Goal: Task Accomplishment & Management: Use online tool/utility

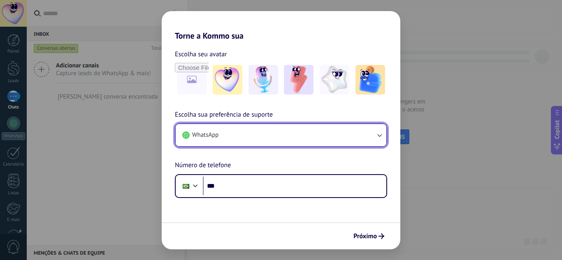
click at [280, 139] on button "WhatsApp" at bounding box center [281, 135] width 211 height 22
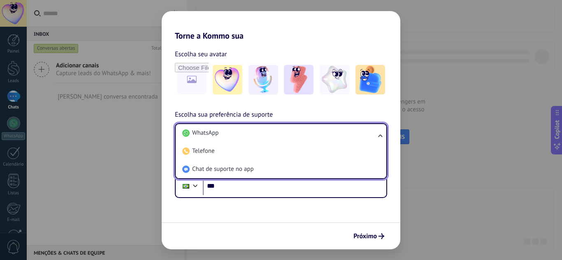
click at [280, 139] on li "WhatsApp" at bounding box center [279, 133] width 201 height 18
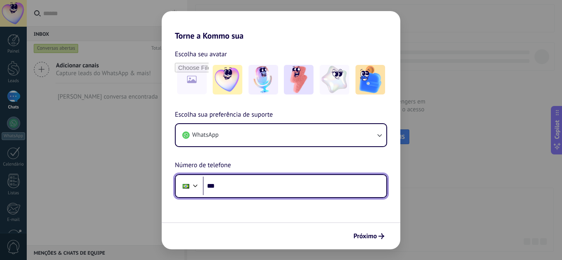
click at [251, 187] on input "***" at bounding box center [294, 186] width 183 height 19
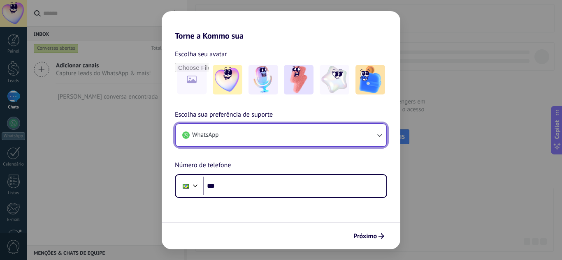
click at [378, 134] on icon "button" at bounding box center [379, 135] width 8 height 8
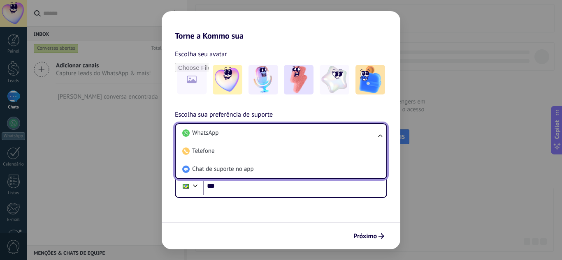
click at [378, 134] on ul "WhatsApp Telefone Chat de suporte no app" at bounding box center [281, 151] width 212 height 56
click at [239, 130] on li "WhatsApp" at bounding box center [279, 133] width 201 height 18
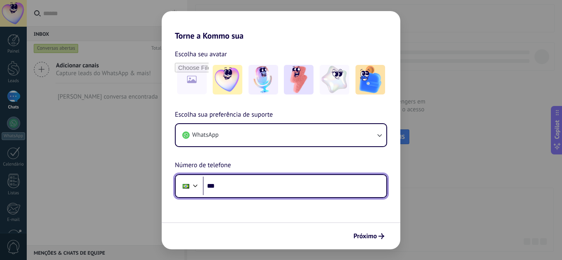
click at [230, 185] on input "***" at bounding box center [294, 186] width 183 height 19
type input "**********"
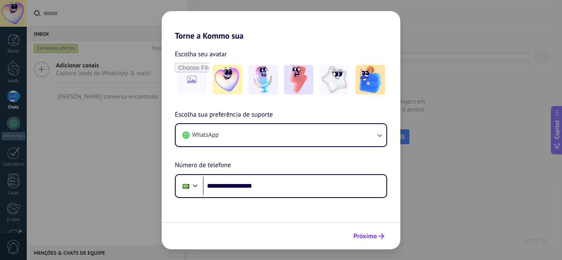
click at [366, 235] on span "Próximo" at bounding box center [364, 237] width 23 height 6
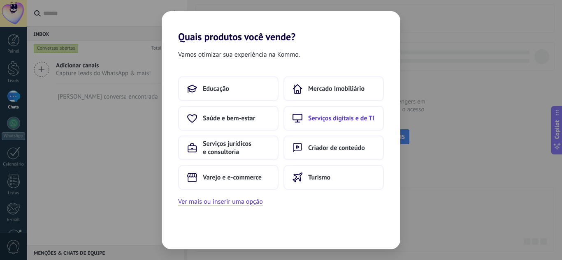
click at [334, 120] on span "Serviços digitais e de TI" at bounding box center [341, 118] width 66 height 8
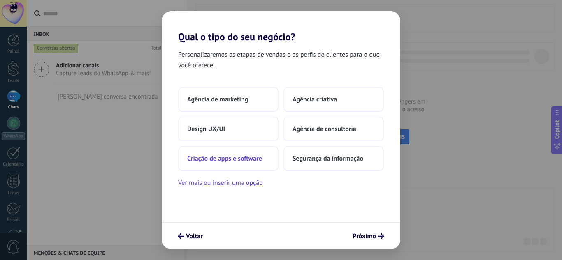
click at [252, 159] on span "Criação de apps e software" at bounding box center [224, 159] width 75 height 8
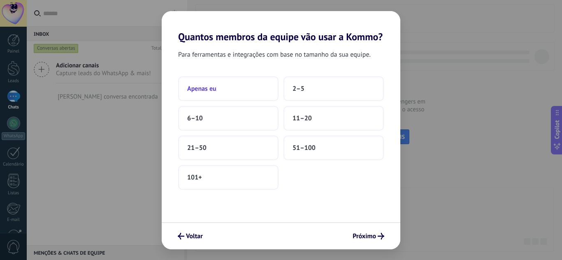
click at [238, 88] on button "Apenas eu" at bounding box center [228, 88] width 100 height 25
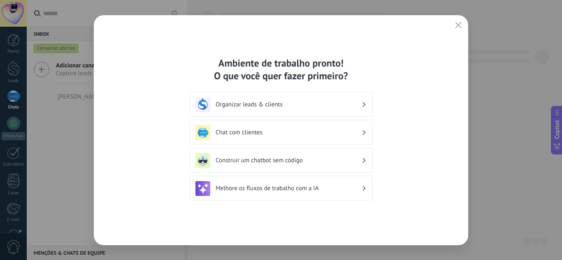
click at [282, 130] on h3 "Chat com clientes" at bounding box center [288, 133] width 146 height 8
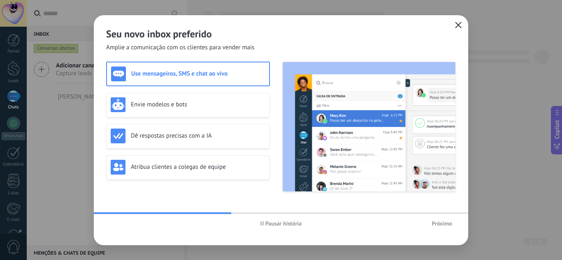
click at [457, 24] on use "button" at bounding box center [458, 25] width 6 height 6
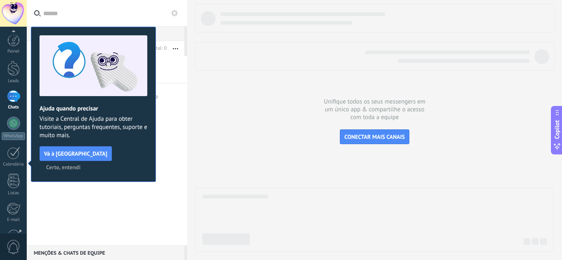
scroll to position [82, 0]
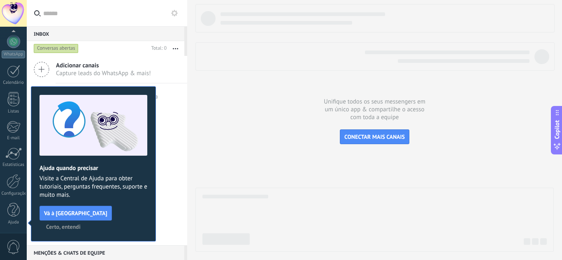
click at [81, 224] on span "Certo, entendi" at bounding box center [63, 227] width 35 height 6
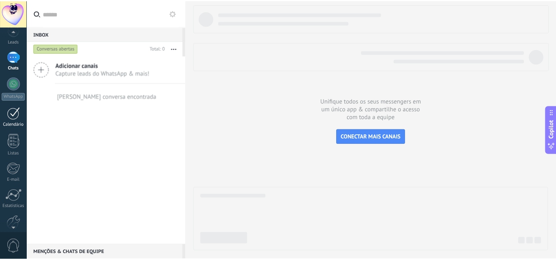
scroll to position [0, 0]
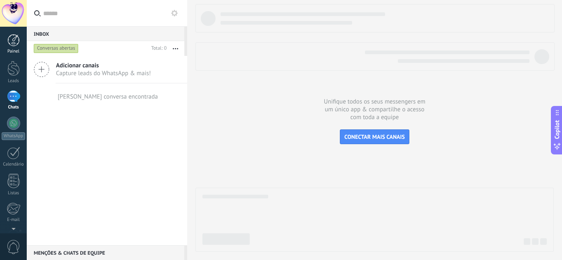
click at [11, 46] on div at bounding box center [13, 40] width 12 height 12
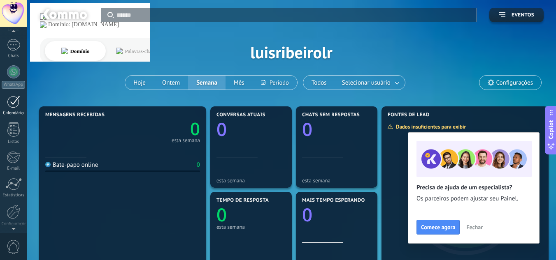
scroll to position [82, 0]
click at [14, 183] on div at bounding box center [14, 181] width 14 height 14
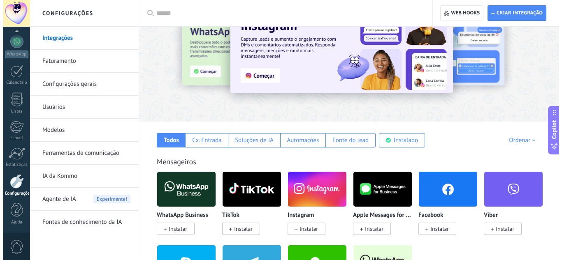
scroll to position [41, 0]
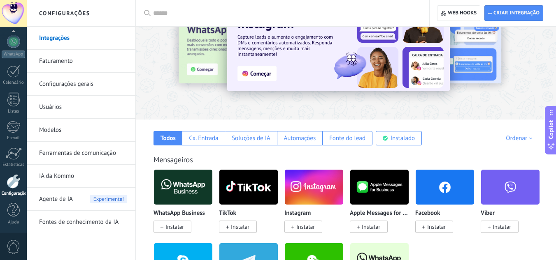
click at [192, 194] on img at bounding box center [183, 187] width 58 height 40
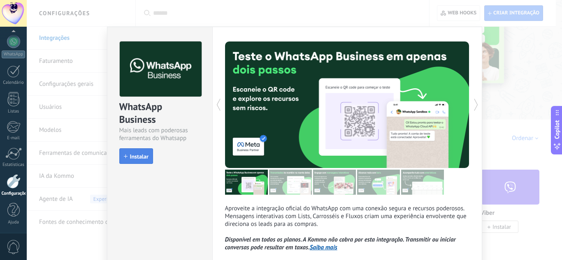
click at [138, 160] on span "Instalar" at bounding box center [139, 157] width 19 height 6
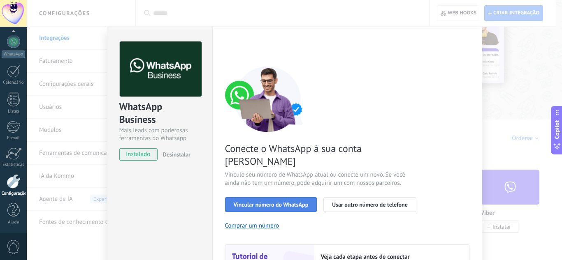
click at [289, 202] on span "Vincular número do WhatsApp" at bounding box center [271, 205] width 75 height 6
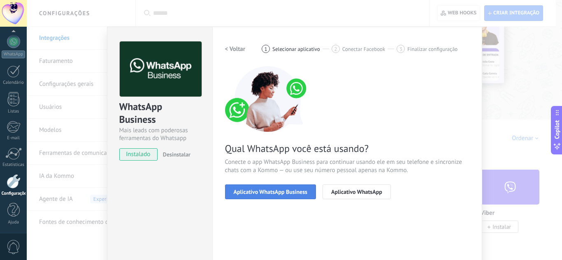
click at [296, 191] on span "Aplicativo WhatsApp Business" at bounding box center [271, 192] width 74 height 6
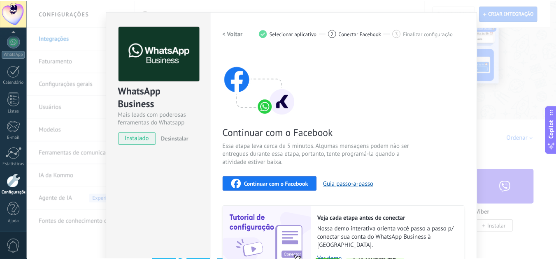
scroll to position [0, 0]
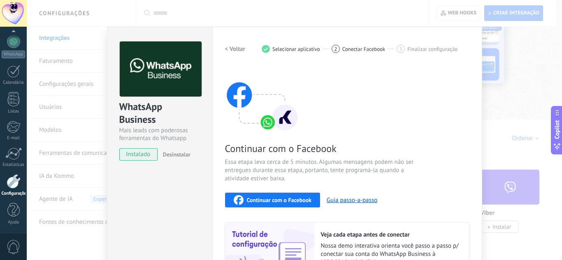
click at [526, 139] on div "WhatsApp Business Mais leads com poderosas ferramentas do Whatsapp instalado De…" at bounding box center [294, 130] width 535 height 260
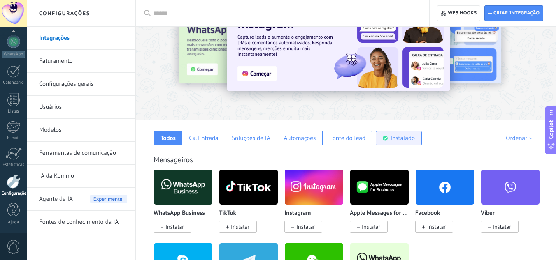
click at [390, 131] on div "Instalado" at bounding box center [398, 138] width 46 height 14
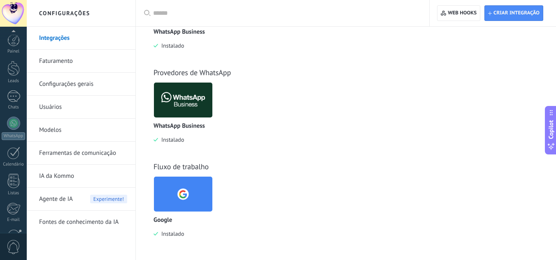
scroll to position [82, 0]
click at [192, 114] on img at bounding box center [183, 100] width 58 height 40
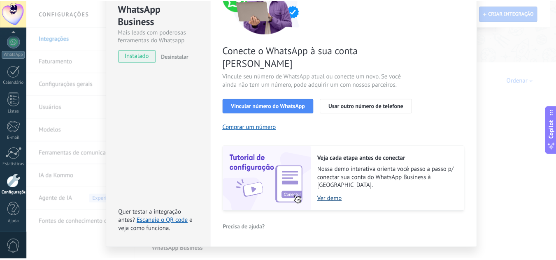
scroll to position [0, 0]
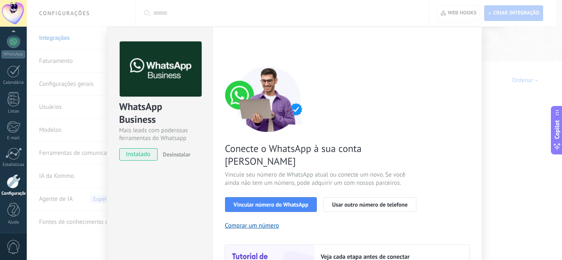
click at [508, 101] on div "WhatsApp Business Mais leads com poderosas ferramentas do Whatsapp instalado De…" at bounding box center [294, 130] width 535 height 260
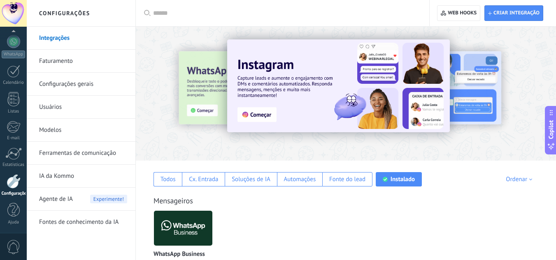
click at [78, 81] on link "Configurações gerais" at bounding box center [83, 84] width 88 height 23
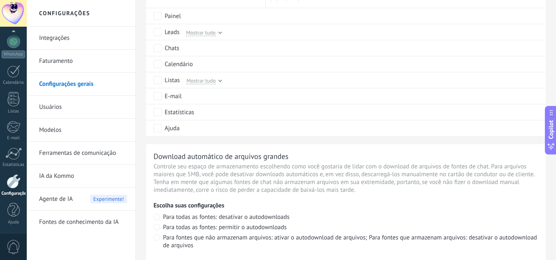
scroll to position [373, 0]
